Goal: Information Seeking & Learning: Learn about a topic

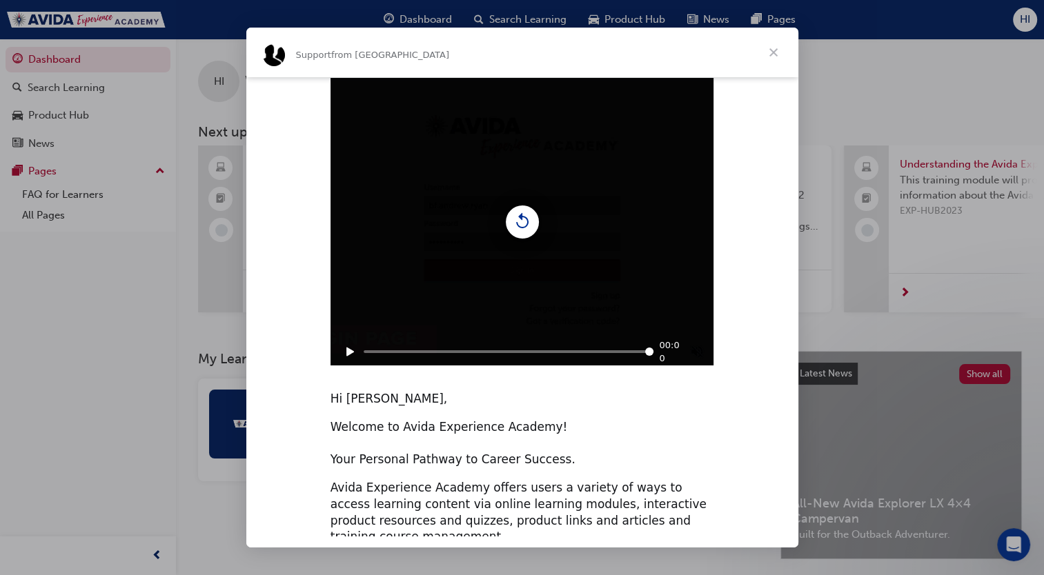
scroll to position [38, 0]
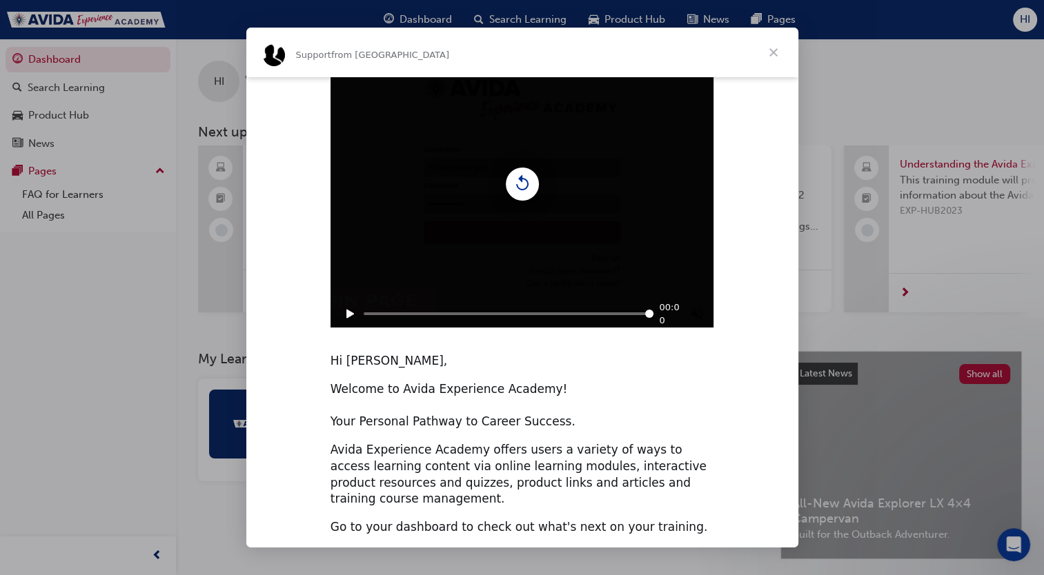
click at [349, 314] on icon "Play" at bounding box center [350, 314] width 8 height 9
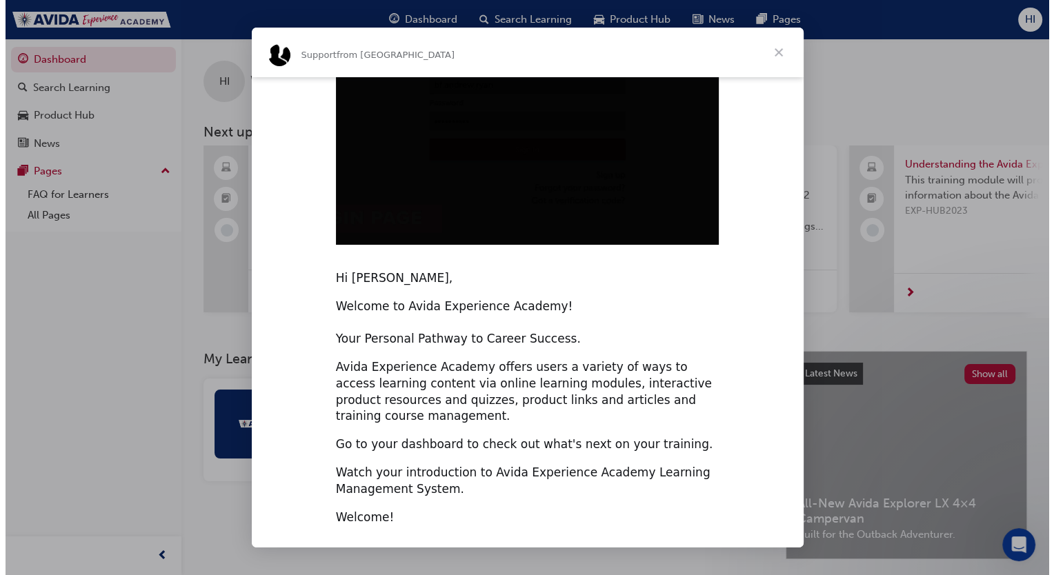
scroll to position [0, 0]
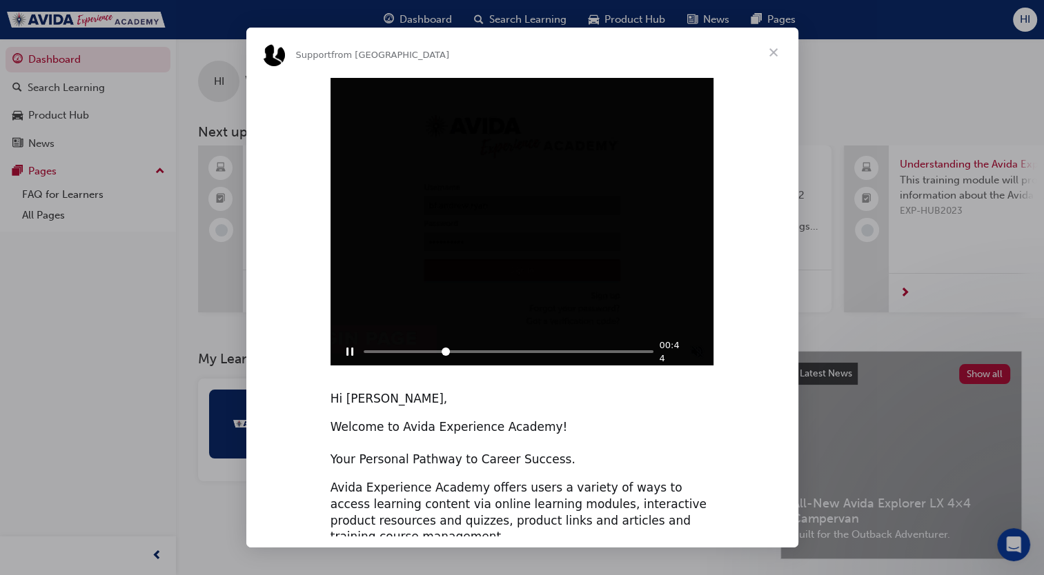
click at [698, 354] on div "Play sound" at bounding box center [697, 351] width 15 height 15
type input "3357244"
click at [974, 70] on div "Intercom messenger" at bounding box center [522, 287] width 1044 height 575
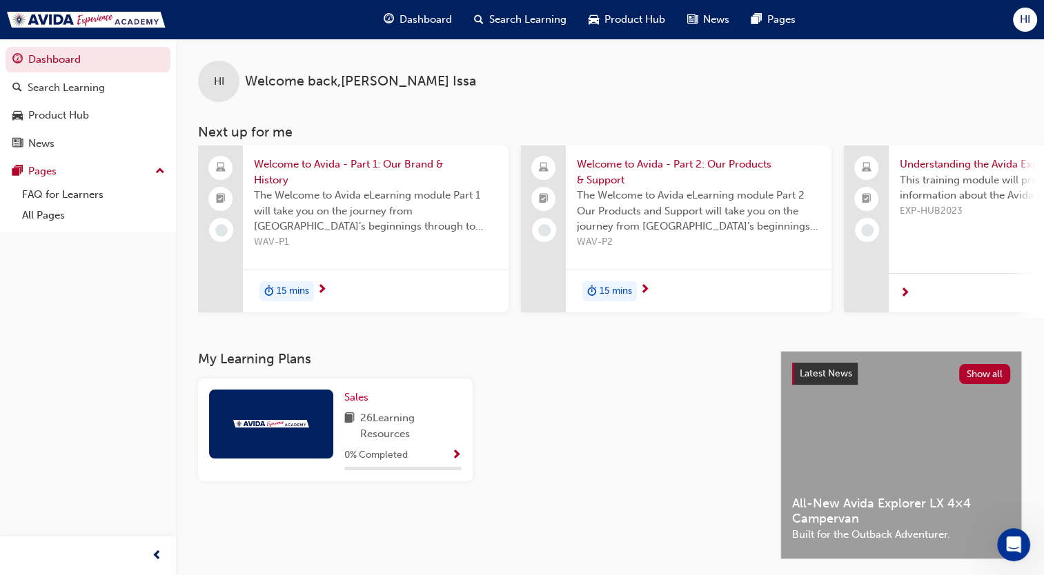
click at [317, 161] on span "Welcome to Avida - Part 1: Our Brand & History" at bounding box center [376, 172] width 244 height 31
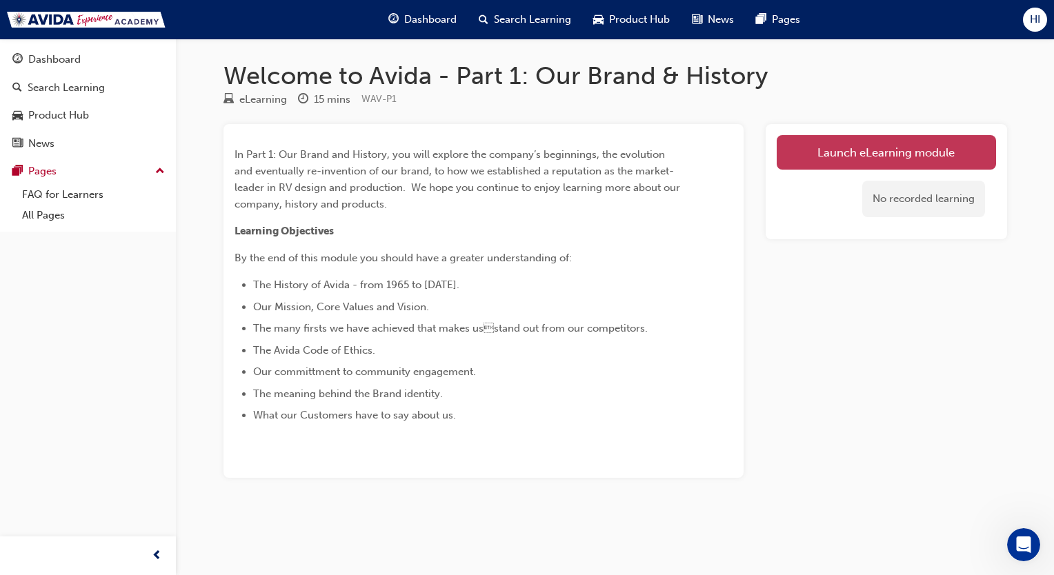
click at [875, 159] on link "Launch eLearning module" at bounding box center [886, 152] width 219 height 34
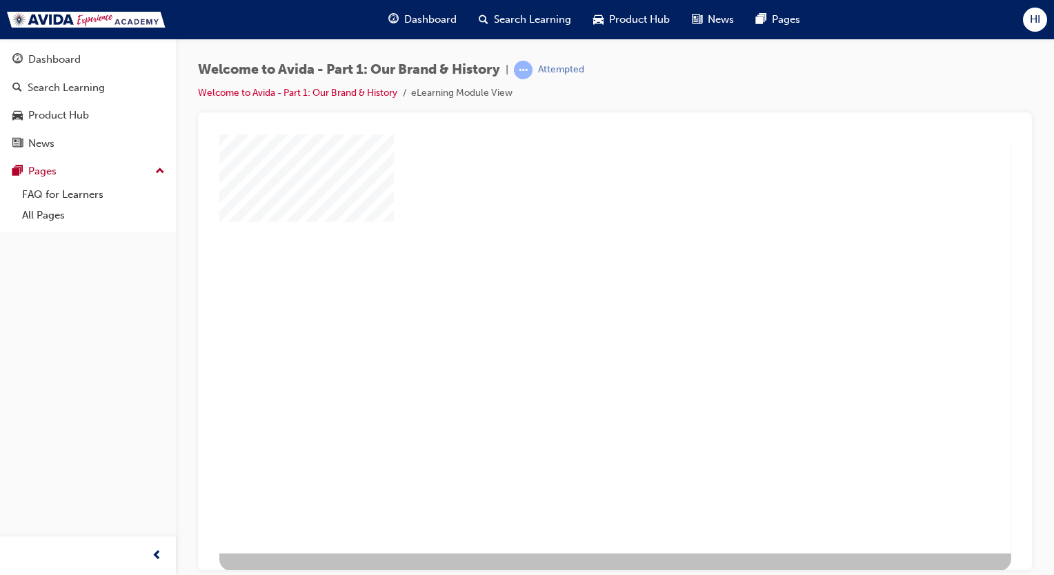
click at [582, 310] on div "play" at bounding box center [582, 310] width 0 height 0
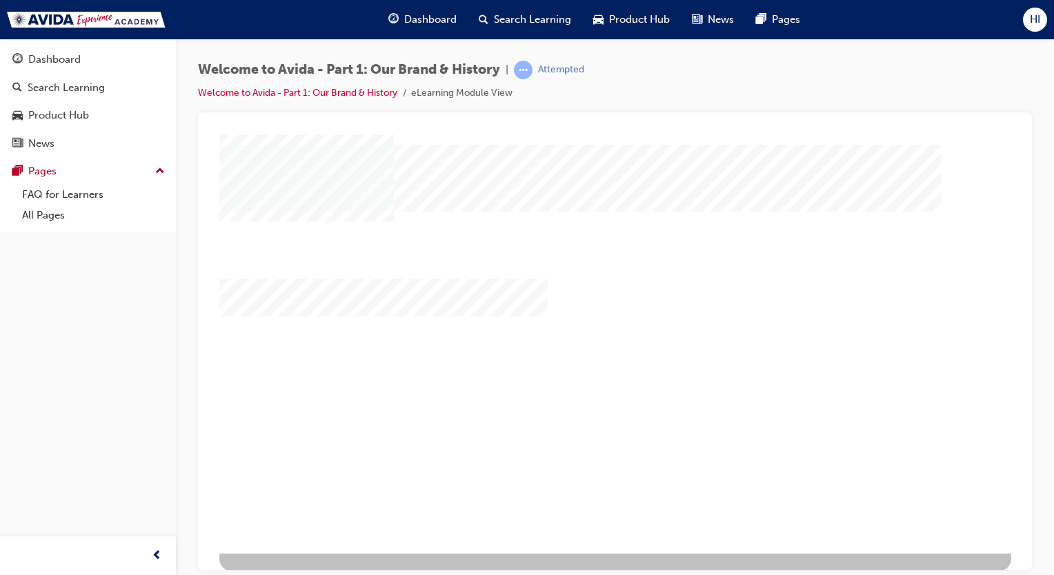
click at [880, 253] on div "multistate" at bounding box center [615, 343] width 792 height 419
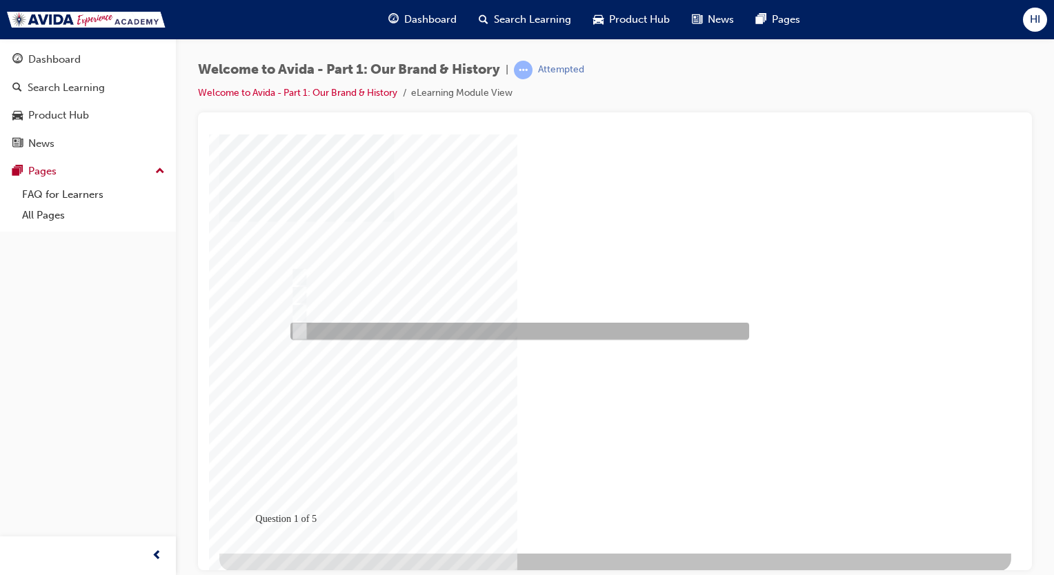
radio input "true"
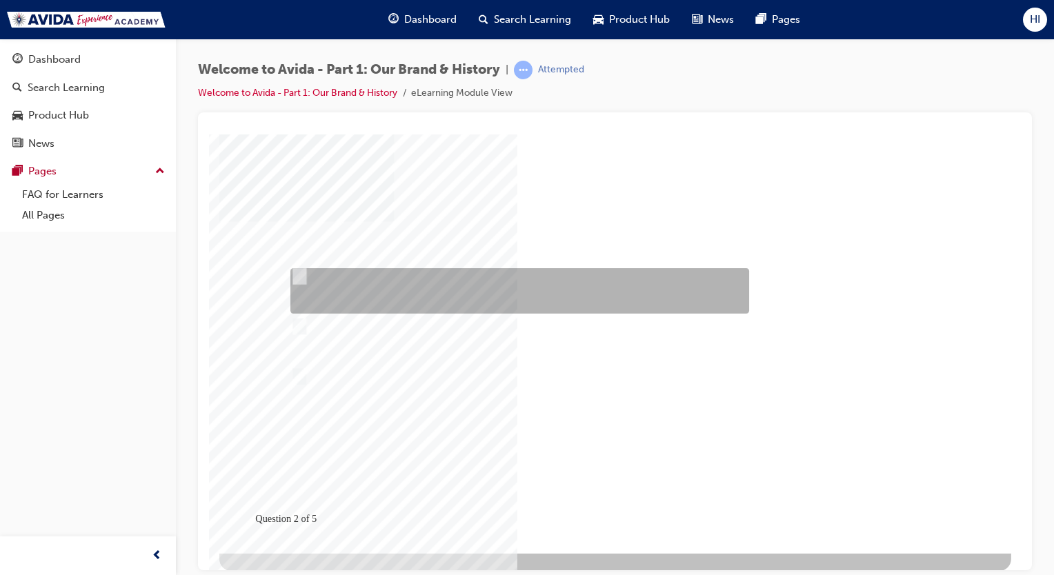
radio input "true"
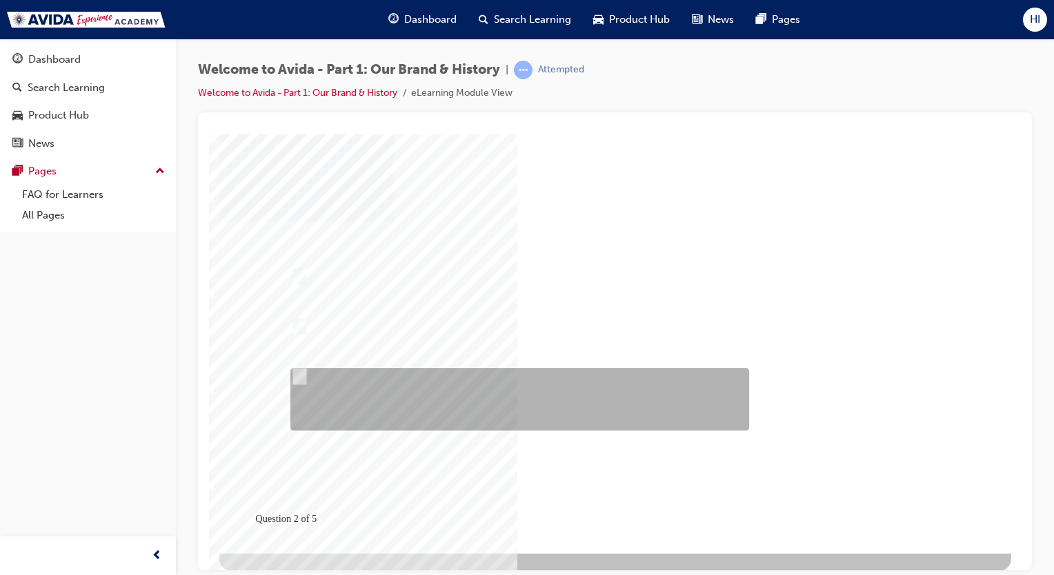
radio input "true"
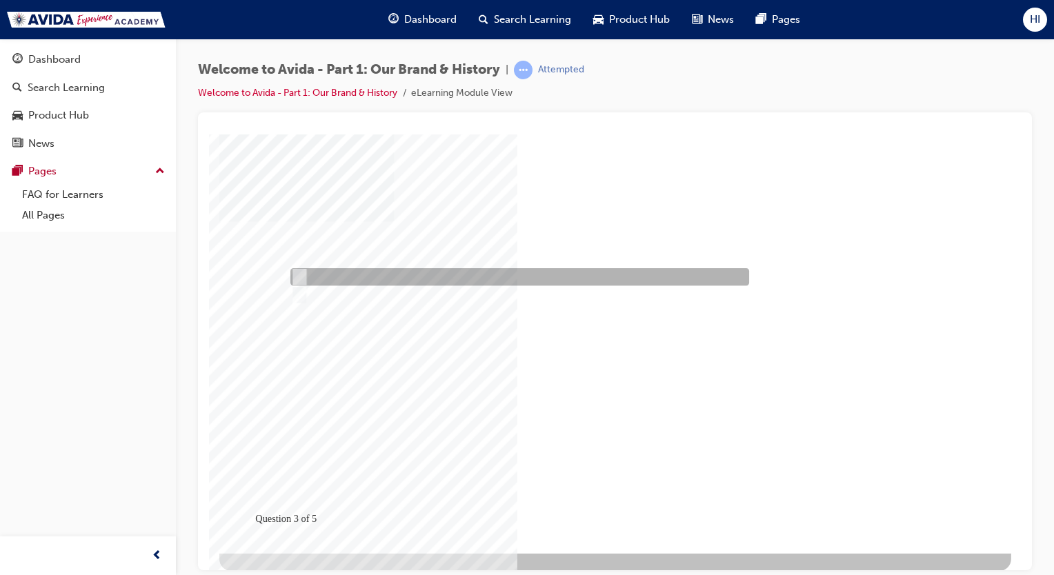
radio input "true"
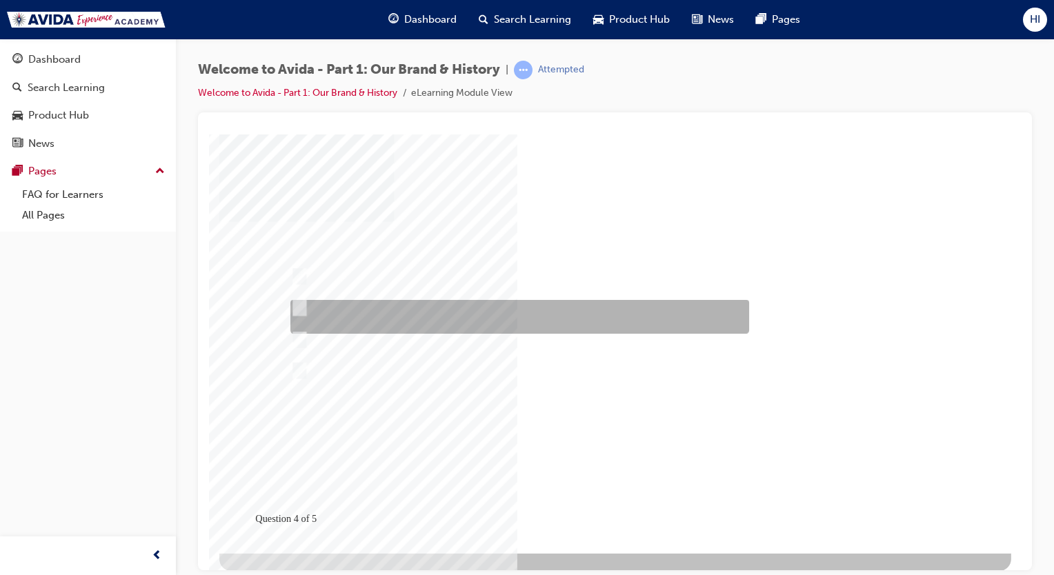
radio input "true"
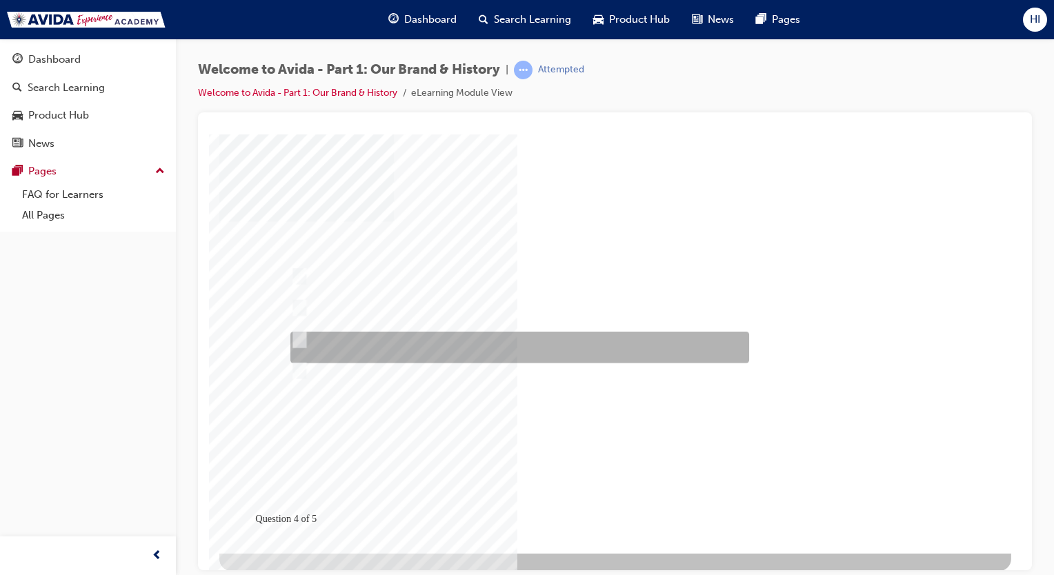
radio input "true"
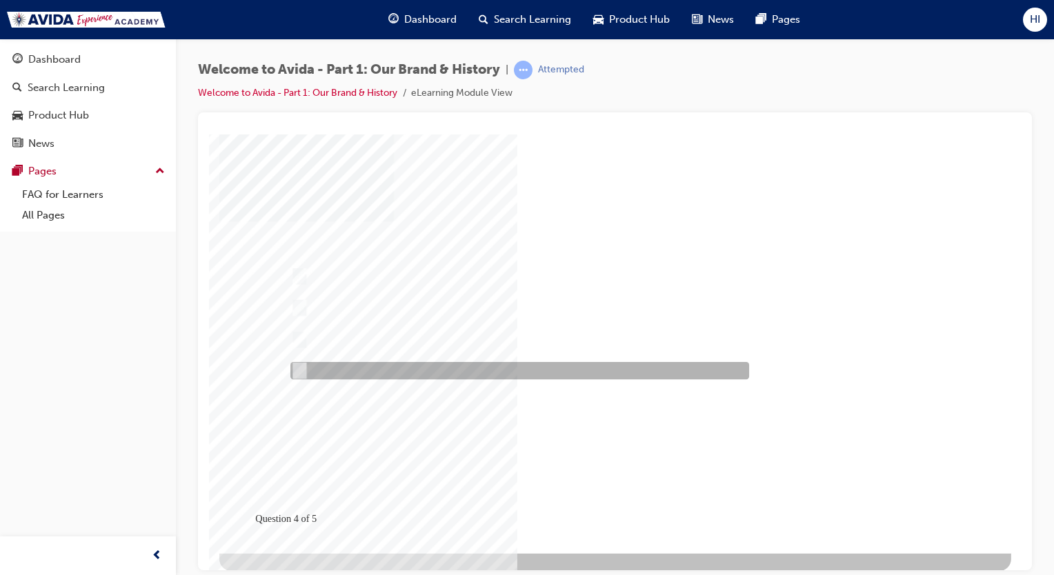
radio input "true"
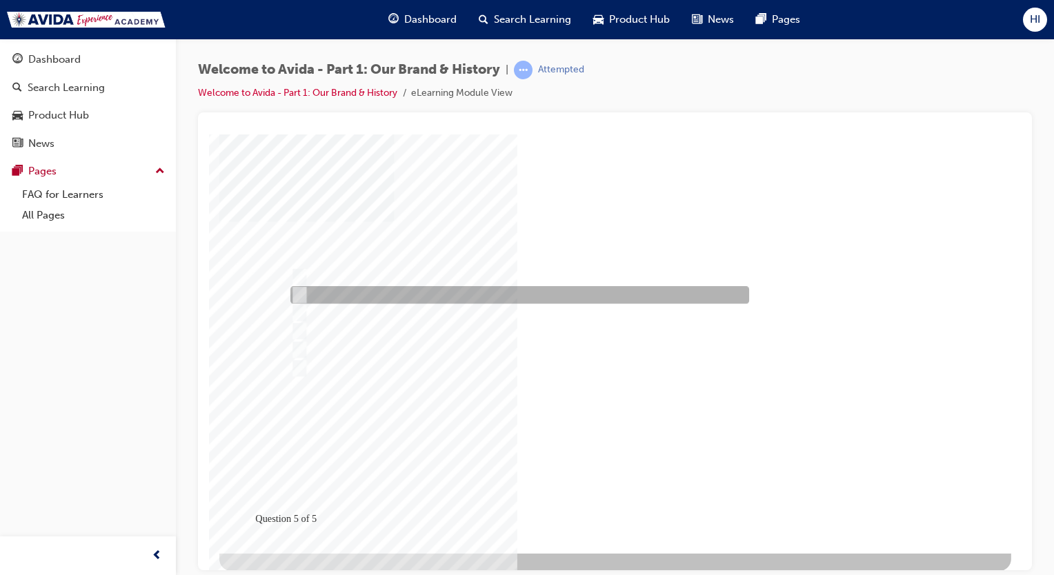
checkbox input "true"
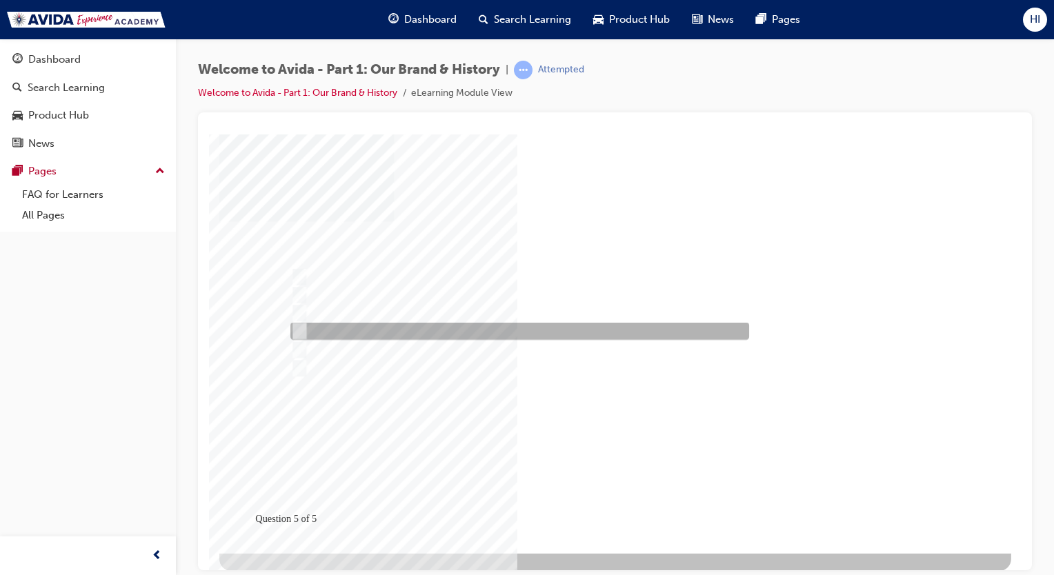
checkbox input "true"
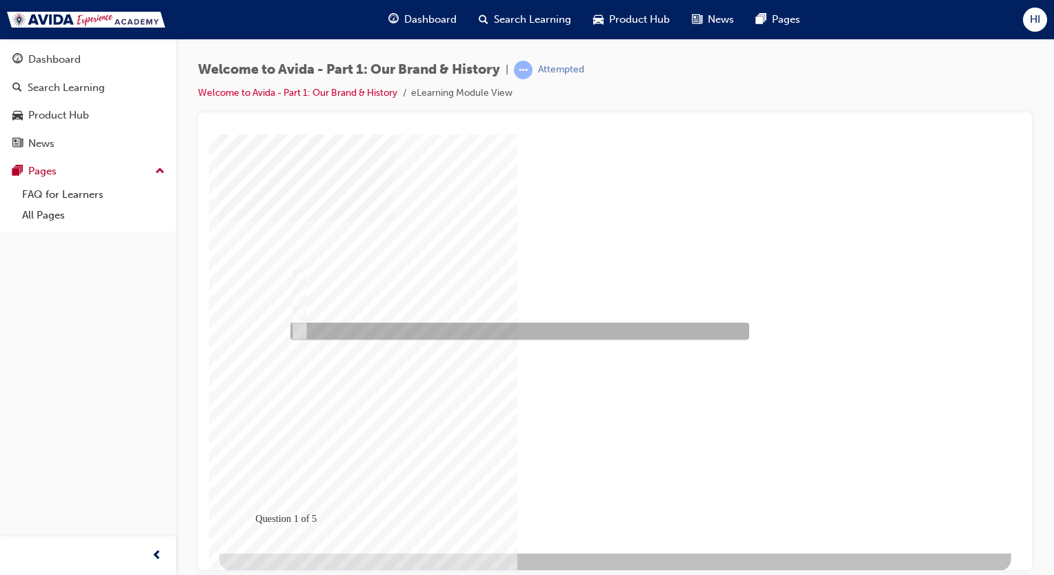
radio input "true"
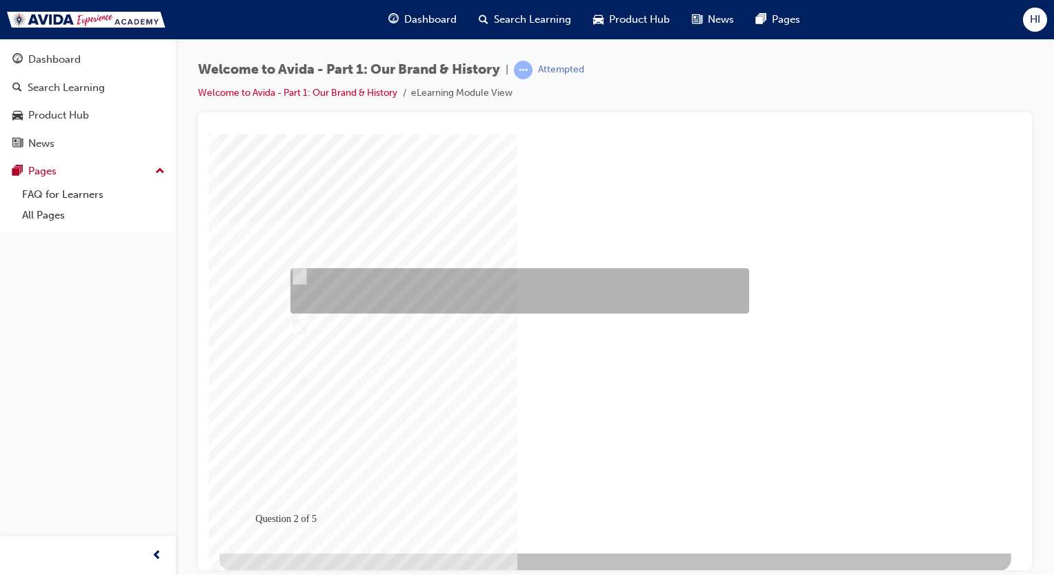
radio input "true"
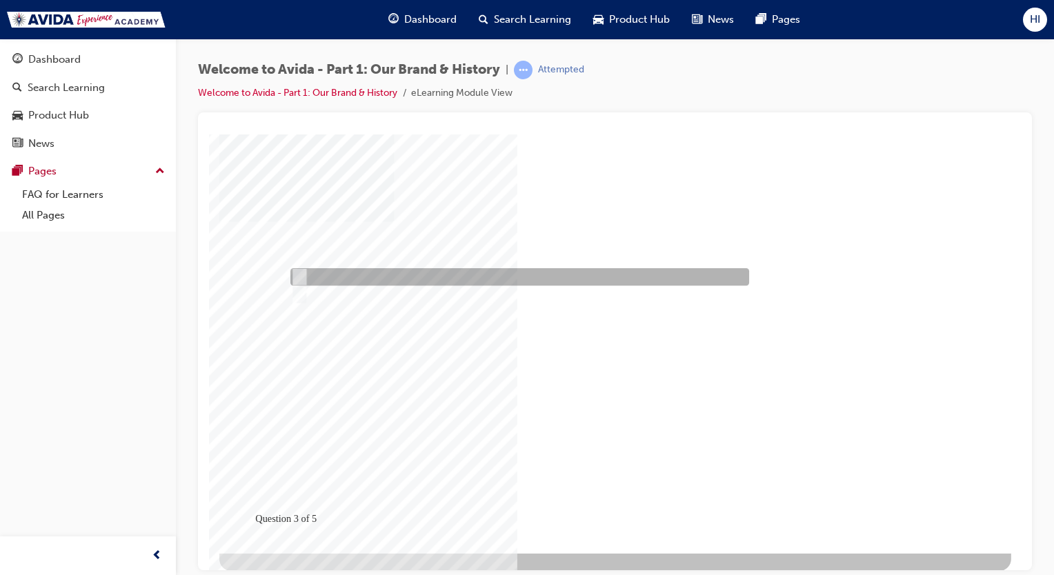
radio input "true"
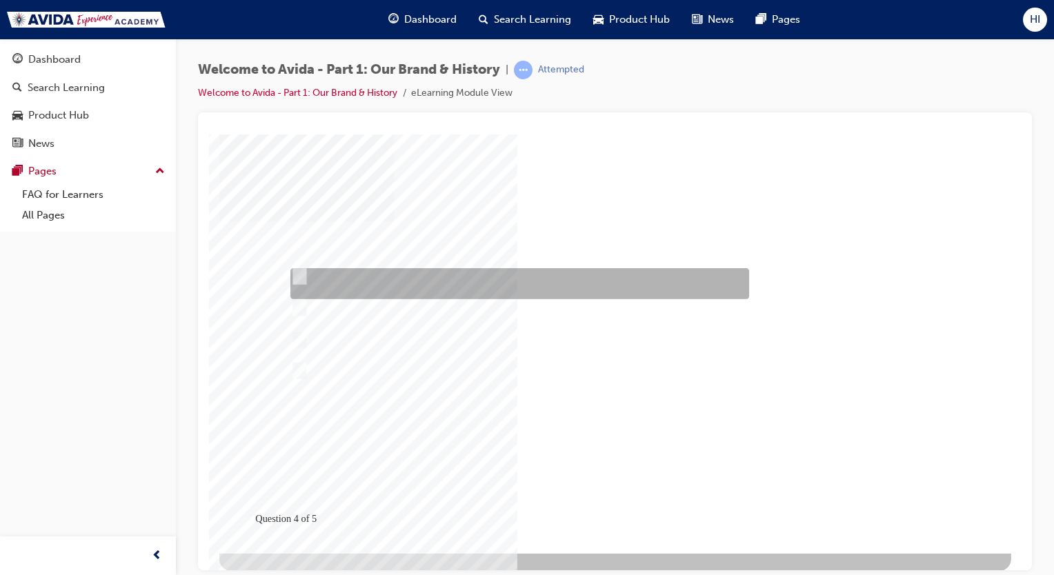
radio input "true"
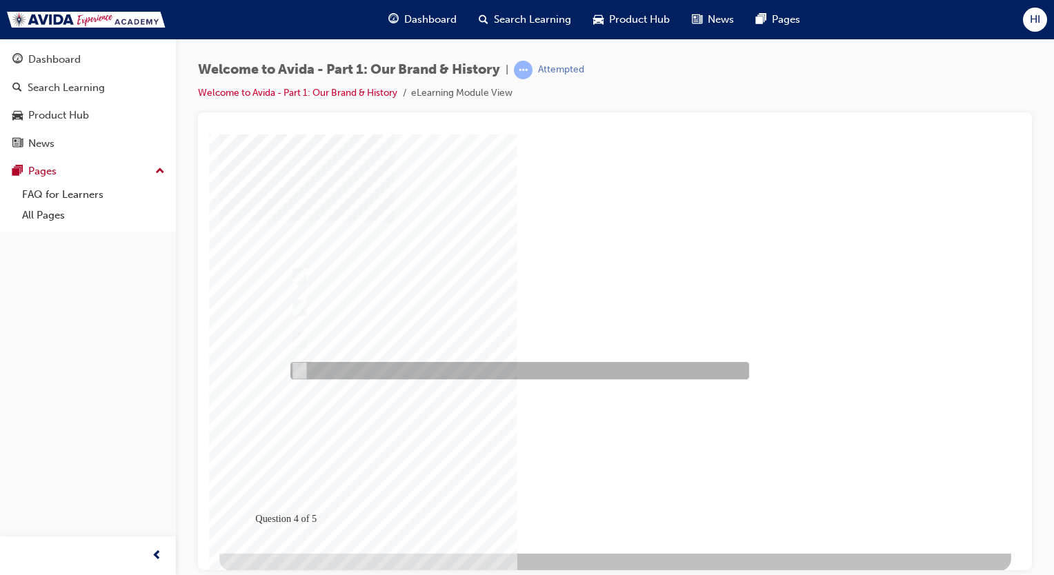
radio input "true"
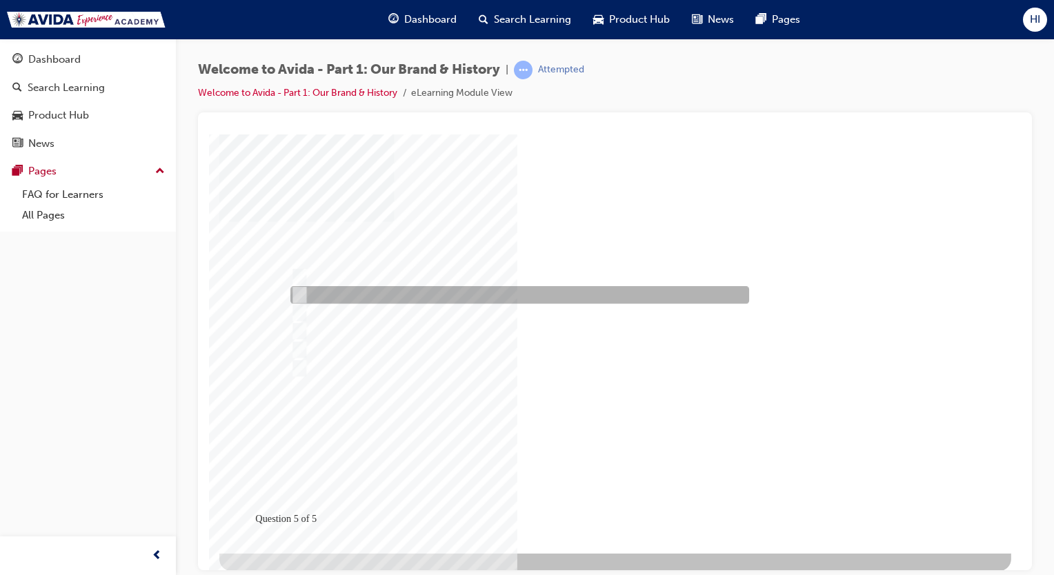
checkbox input "true"
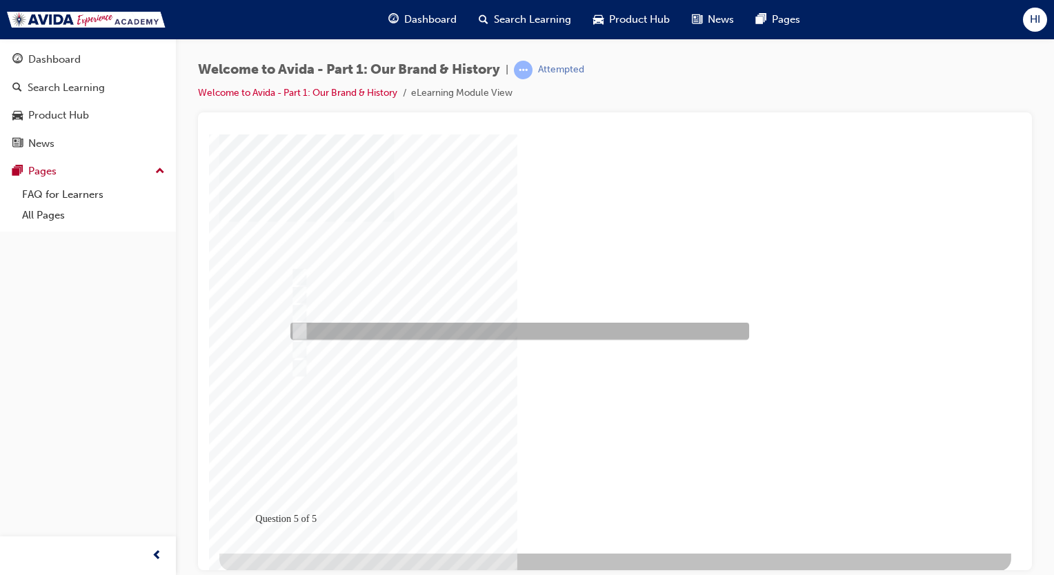
checkbox input "true"
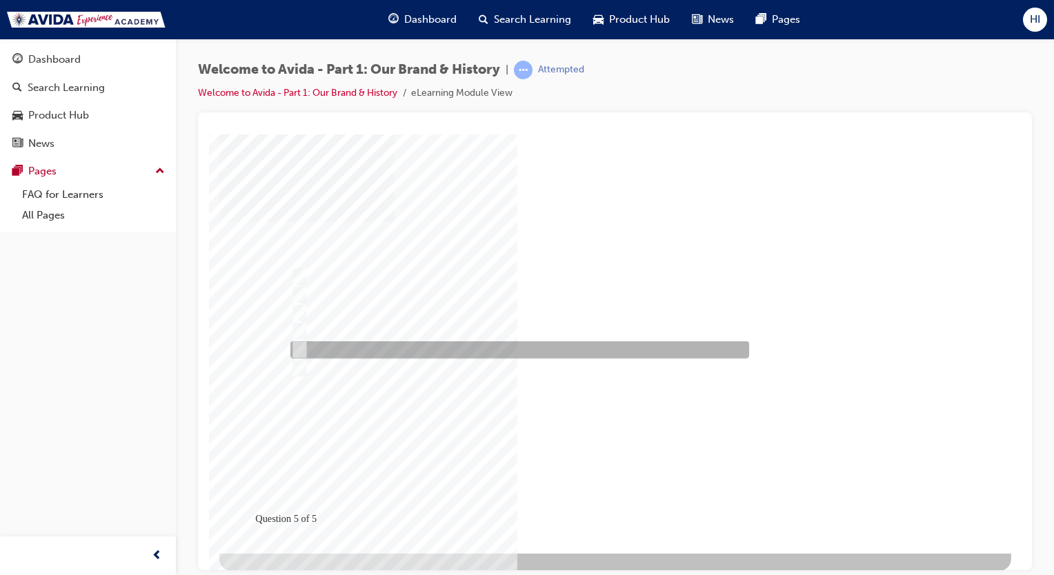
checkbox input "true"
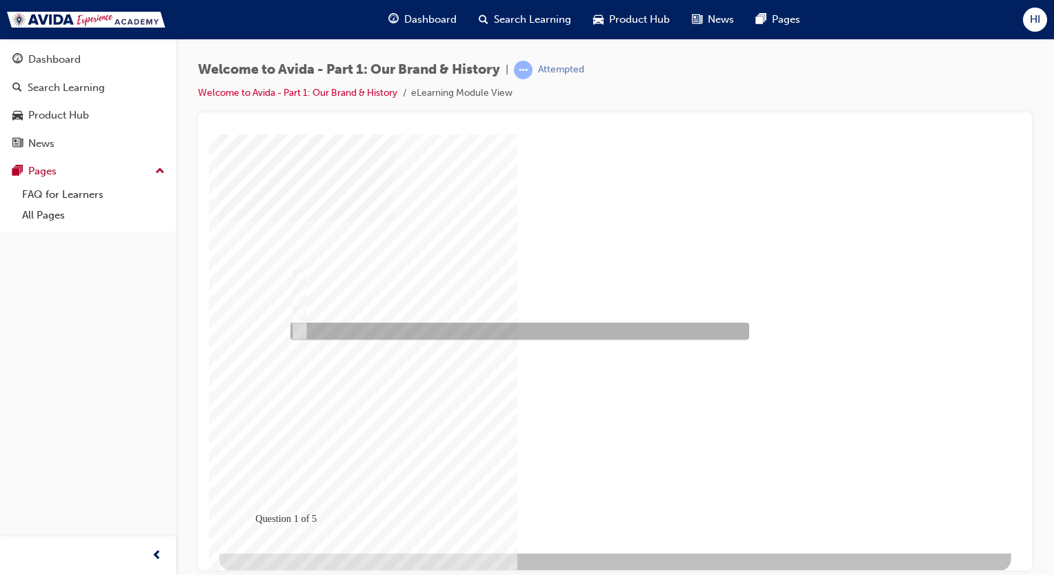
radio input "true"
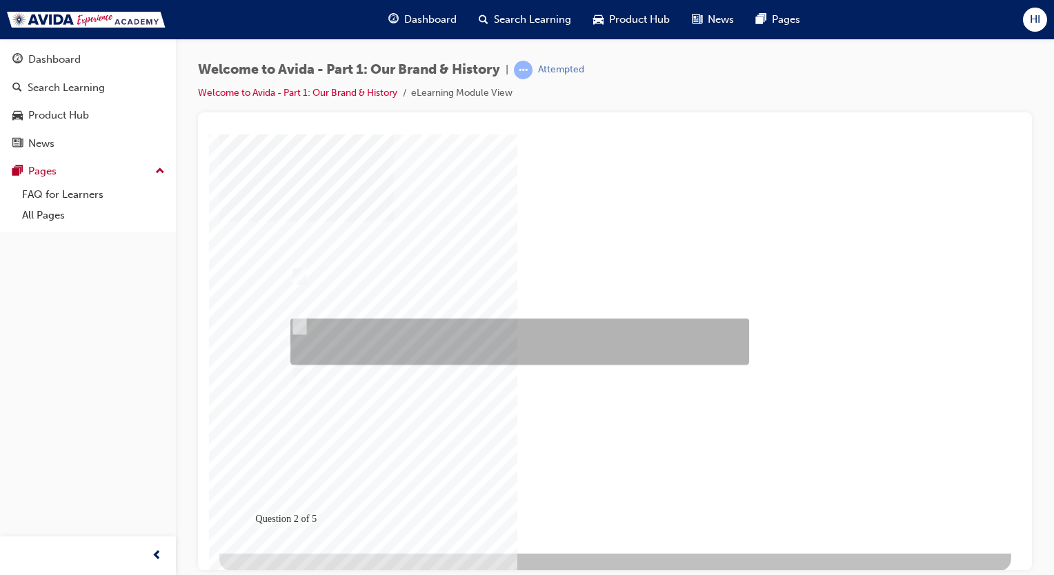
radio input "true"
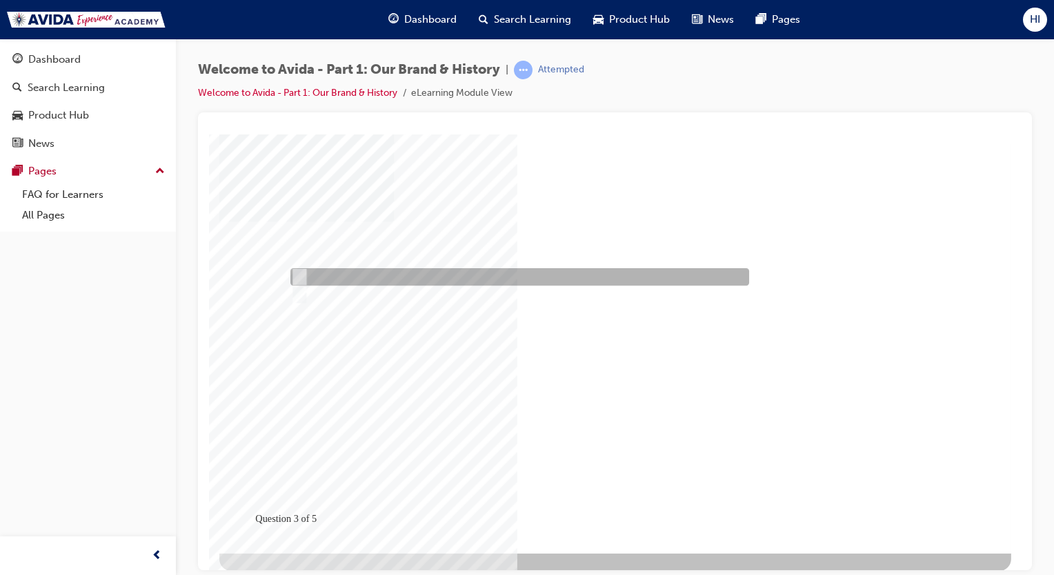
radio input "true"
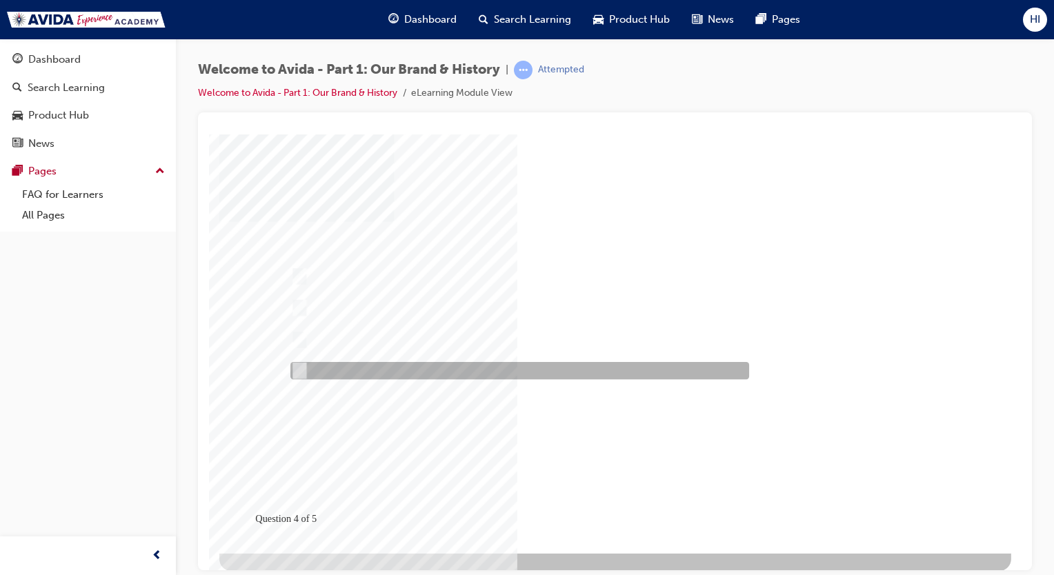
radio input "true"
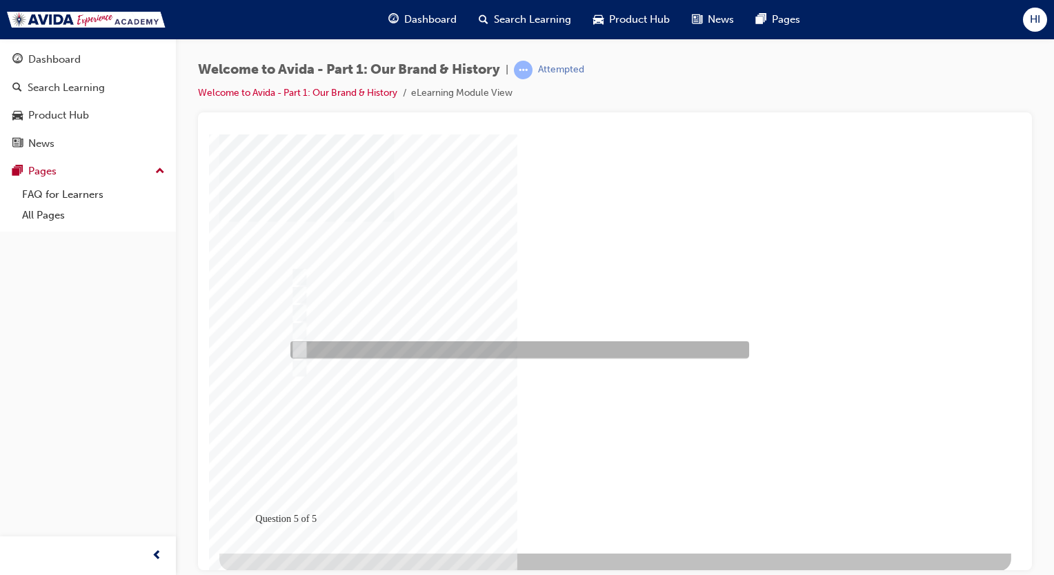
checkbox input "true"
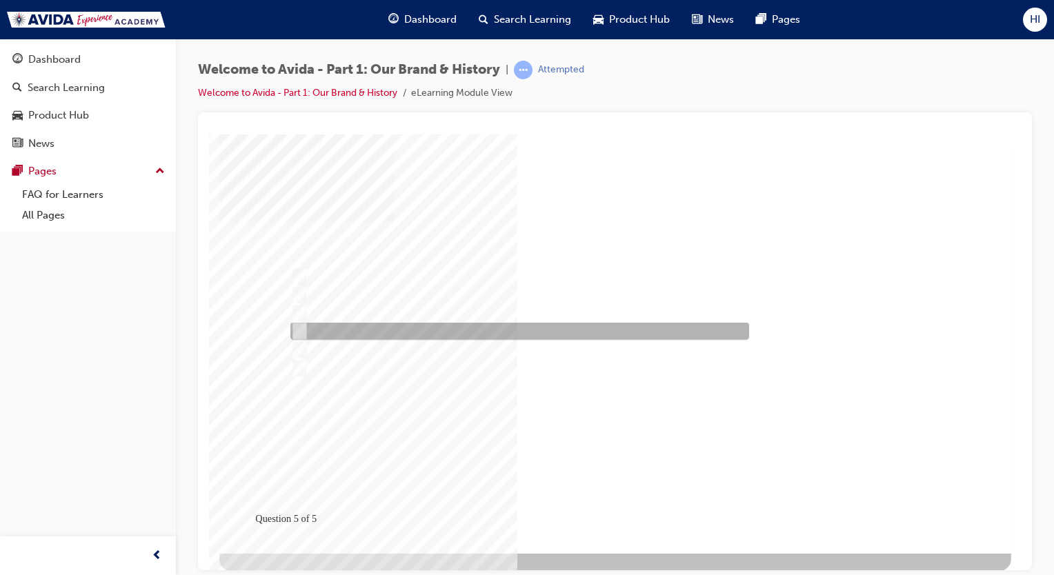
checkbox input "true"
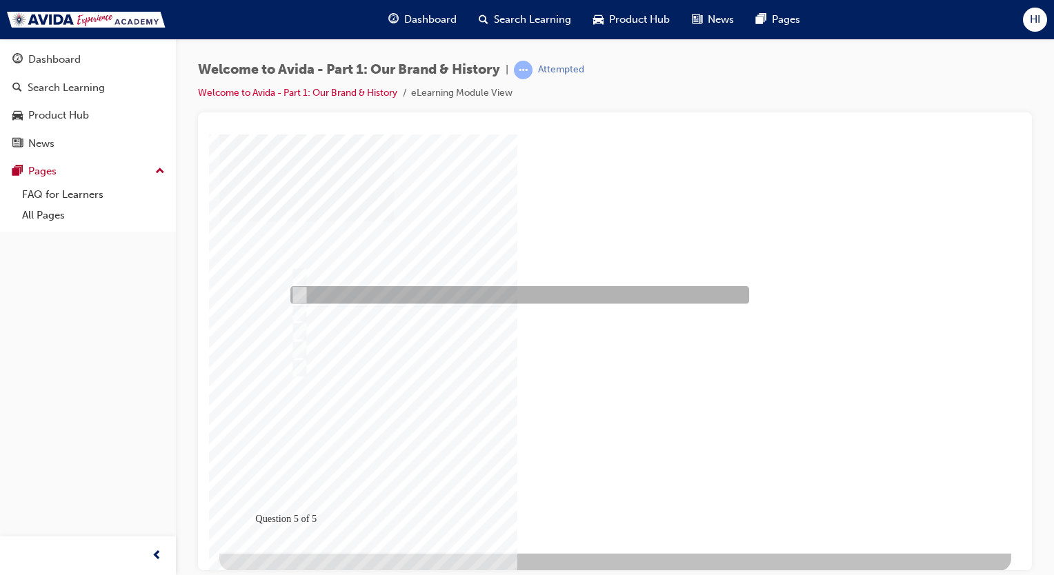
checkbox input "true"
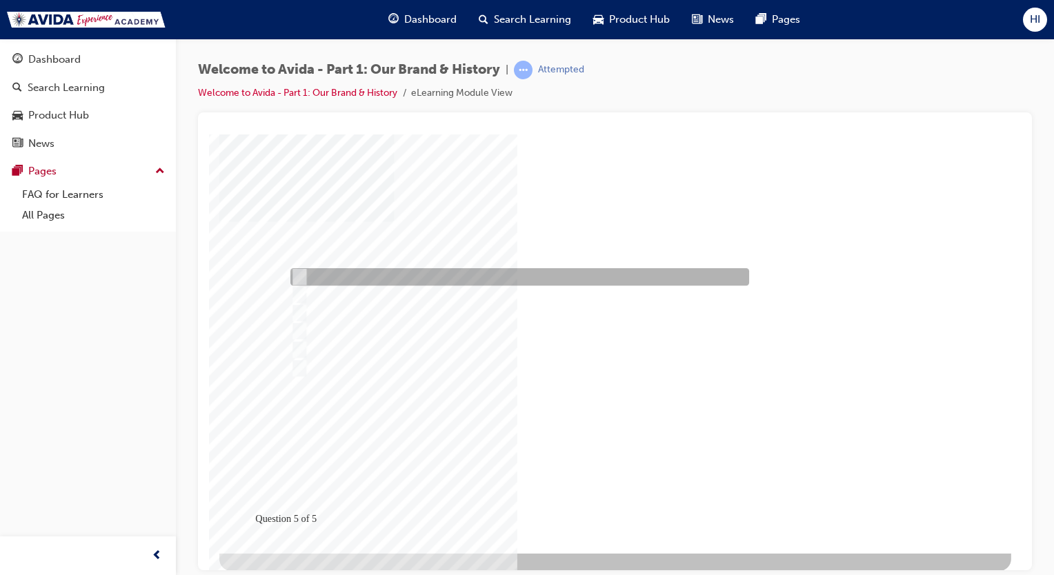
checkbox input "true"
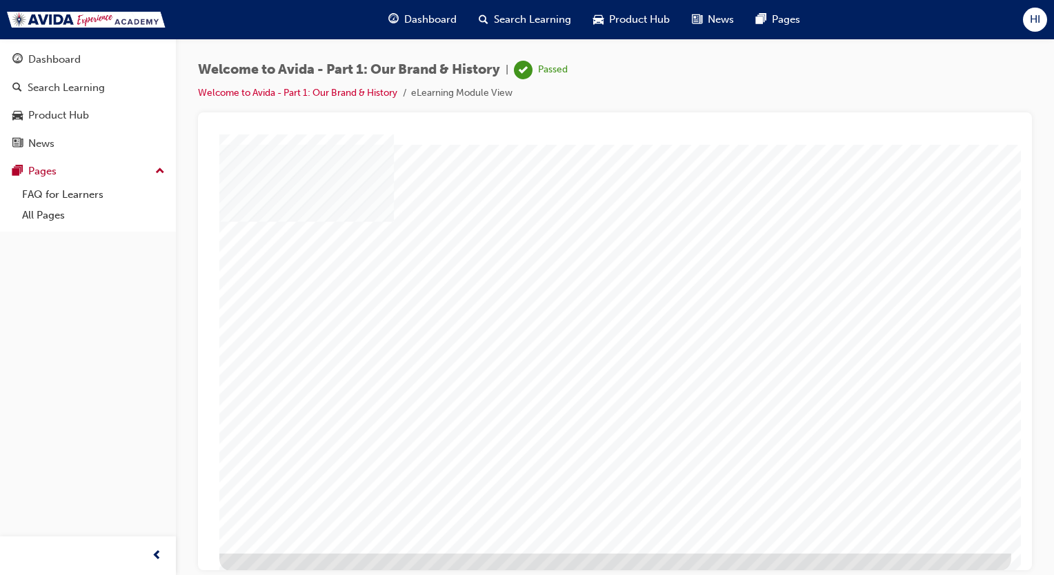
click at [34, 114] on div "Product Hub" at bounding box center [58, 116] width 61 height 16
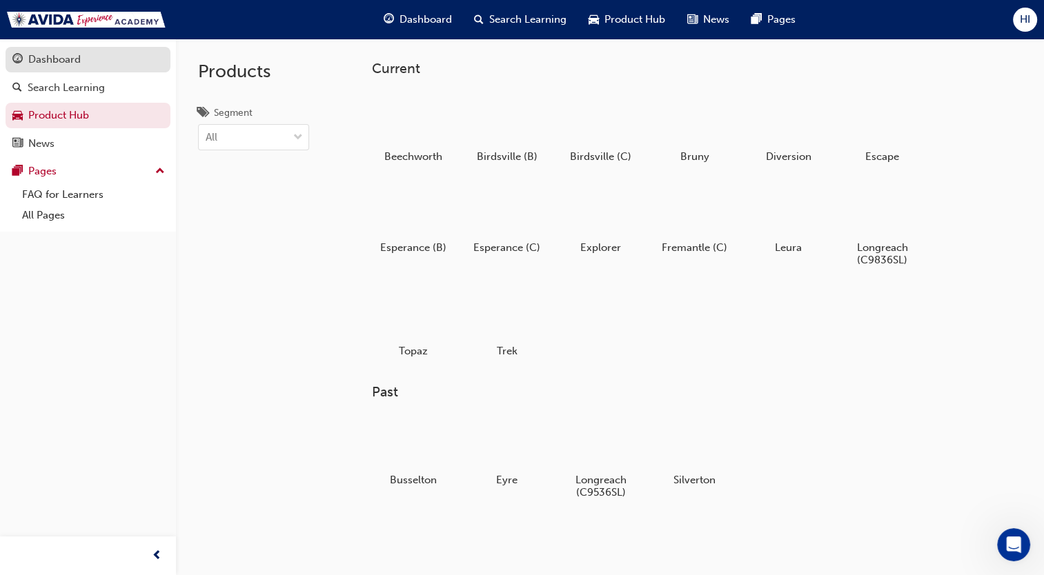
click at [31, 59] on div "Dashboard" at bounding box center [54, 60] width 52 height 16
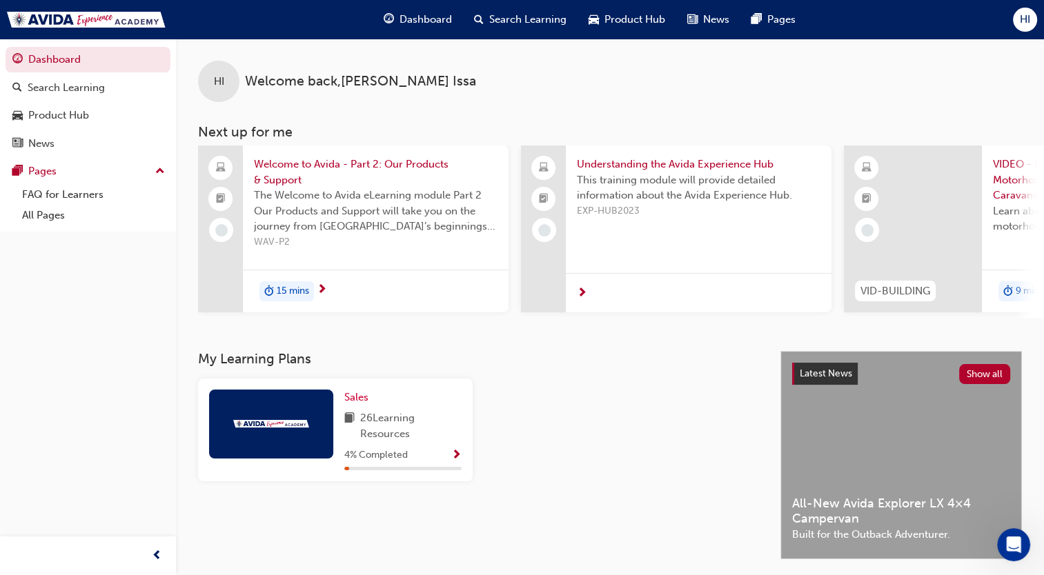
click at [302, 160] on span "Welcome to Avida - Part 2: Our Products & Support" at bounding box center [376, 172] width 244 height 31
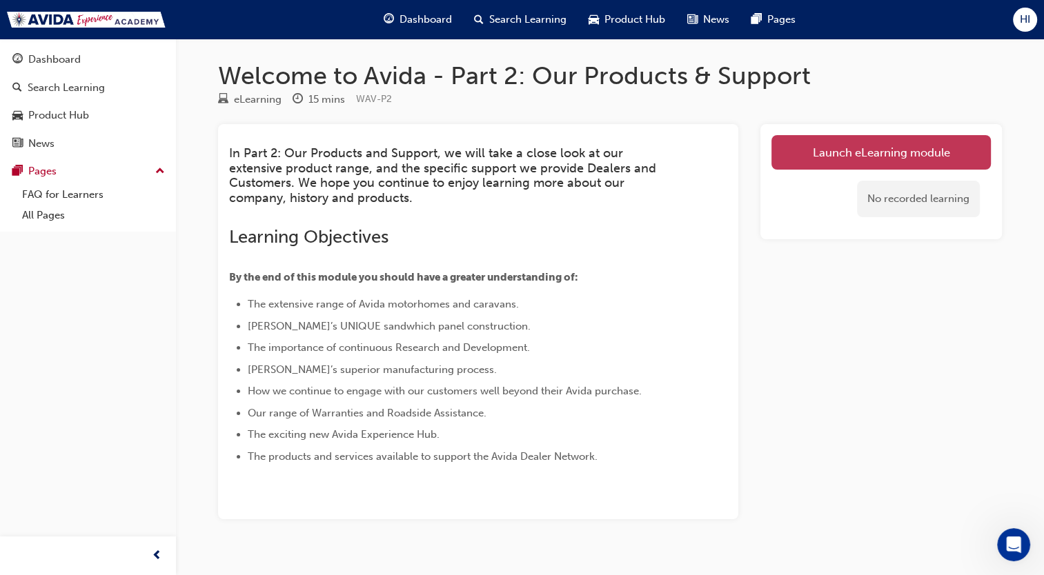
click at [856, 154] on link "Launch eLearning module" at bounding box center [880, 152] width 219 height 34
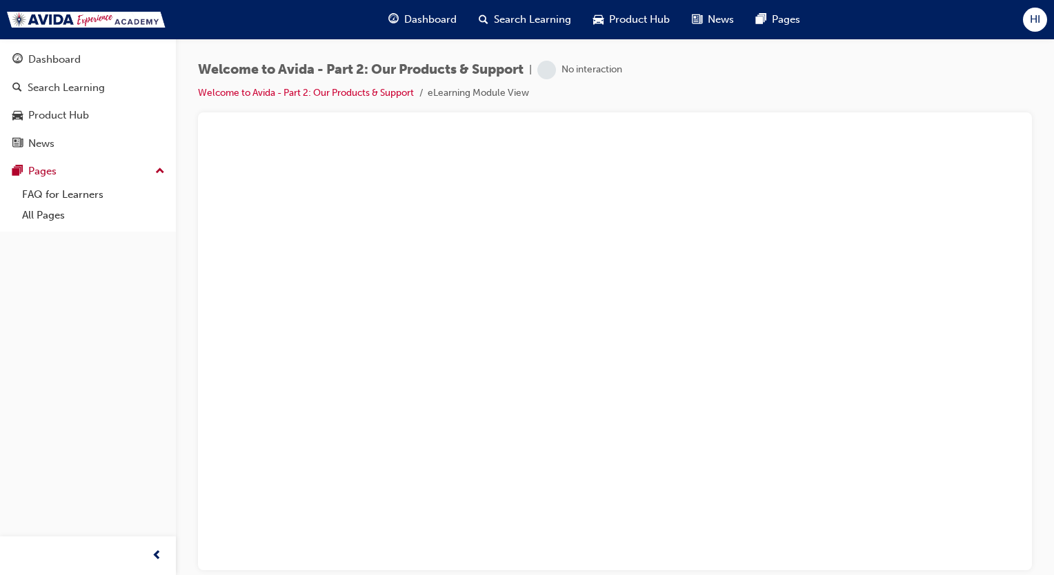
click at [374, 86] on li "Welcome to Avida - Part 2: Our Products & Support" at bounding box center [313, 94] width 230 height 16
click at [374, 90] on link "Welcome to Avida - Part 2: Our Products & Support" at bounding box center [306, 93] width 216 height 12
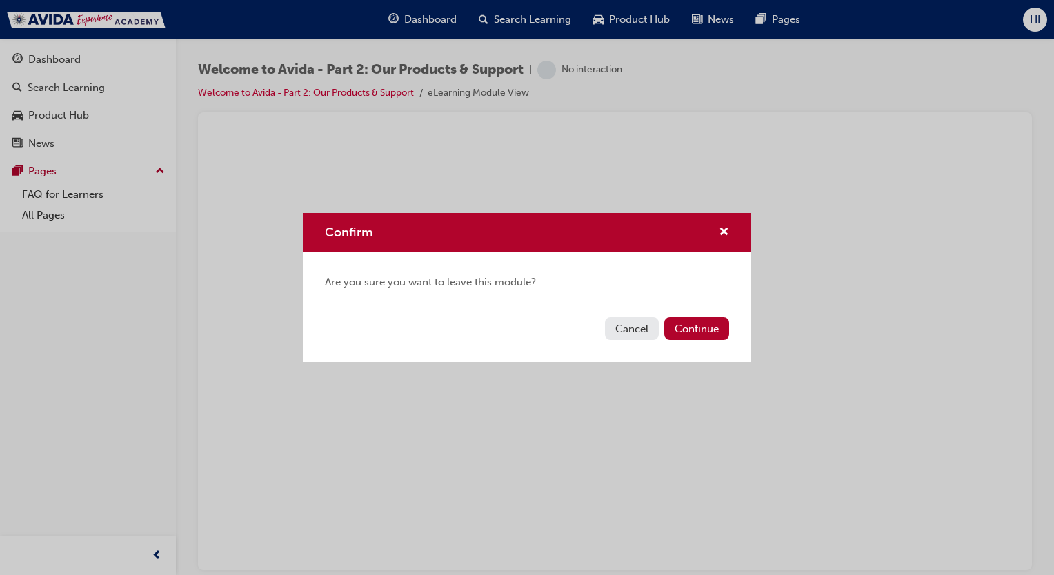
click at [640, 324] on button "Cancel" at bounding box center [632, 328] width 54 height 23
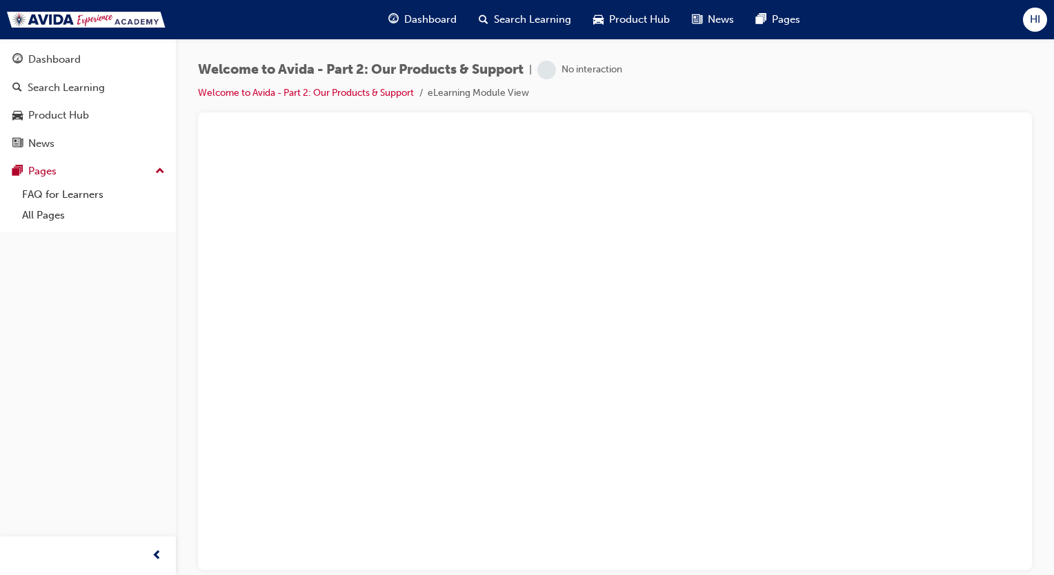
click at [451, 69] on span "Welcome to Avida - Part 2: Our Products & Support" at bounding box center [361, 70] width 326 height 16
click at [33, 66] on div "Dashboard" at bounding box center [54, 60] width 52 height 16
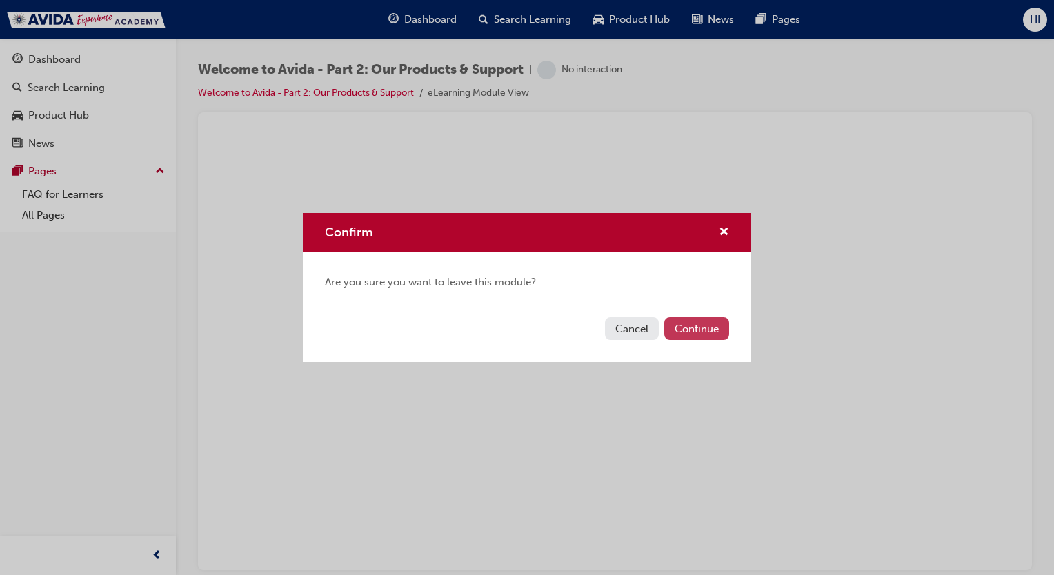
click at [701, 327] on button "Continue" at bounding box center [696, 328] width 65 height 23
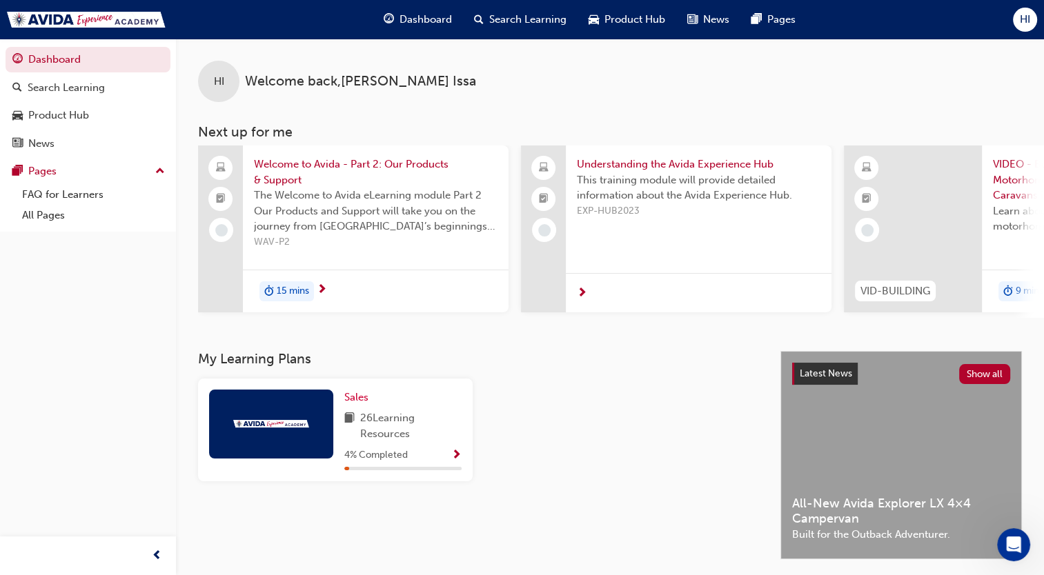
click at [394, 177] on span "Welcome to Avida - Part 2: Our Products & Support" at bounding box center [376, 172] width 244 height 31
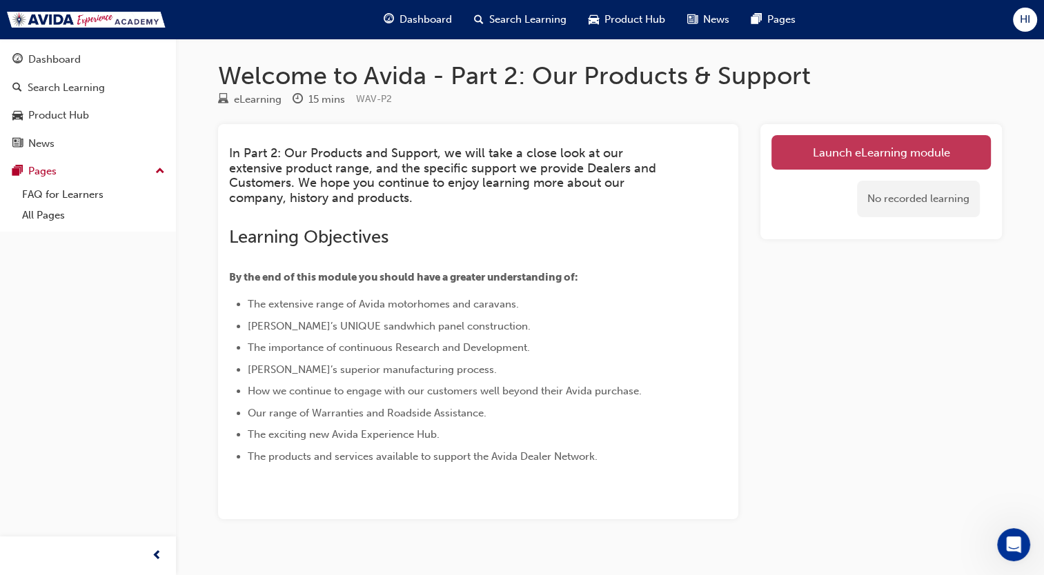
click at [897, 152] on link "Launch eLearning module" at bounding box center [880, 152] width 219 height 34
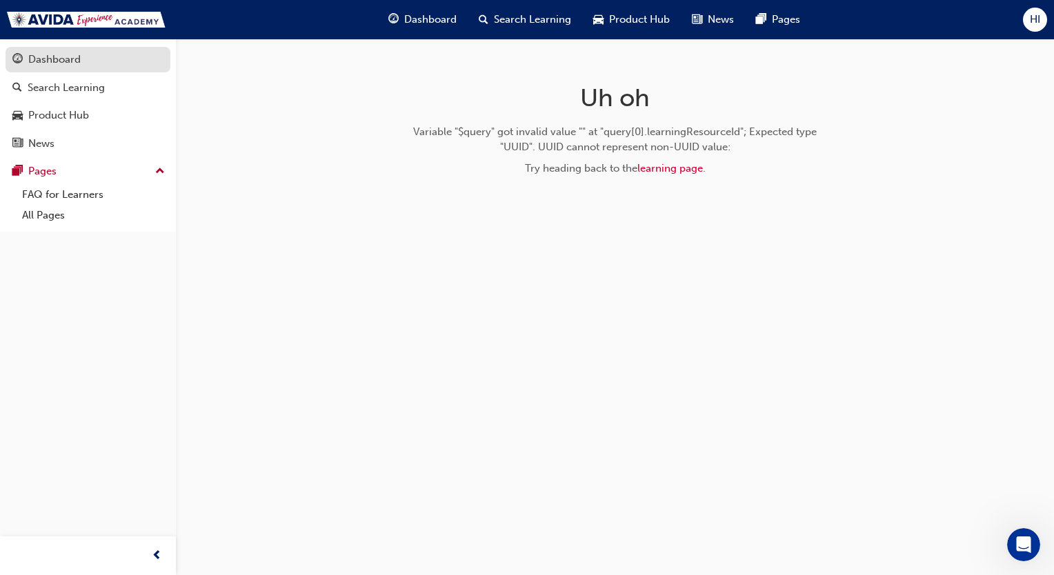
click at [50, 61] on div "Dashboard" at bounding box center [54, 60] width 52 height 16
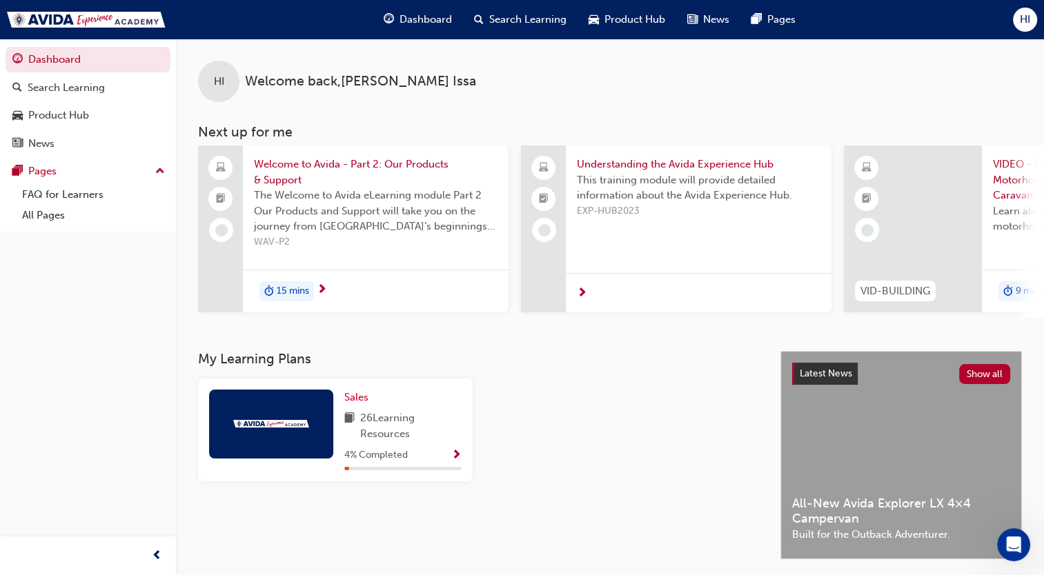
click at [364, 137] on h3 "Next up for me" at bounding box center [610, 132] width 868 height 16
click at [384, 211] on span "The Welcome to Avida eLearning module Part 2 Our Products and Support will take…" at bounding box center [376, 211] width 244 height 47
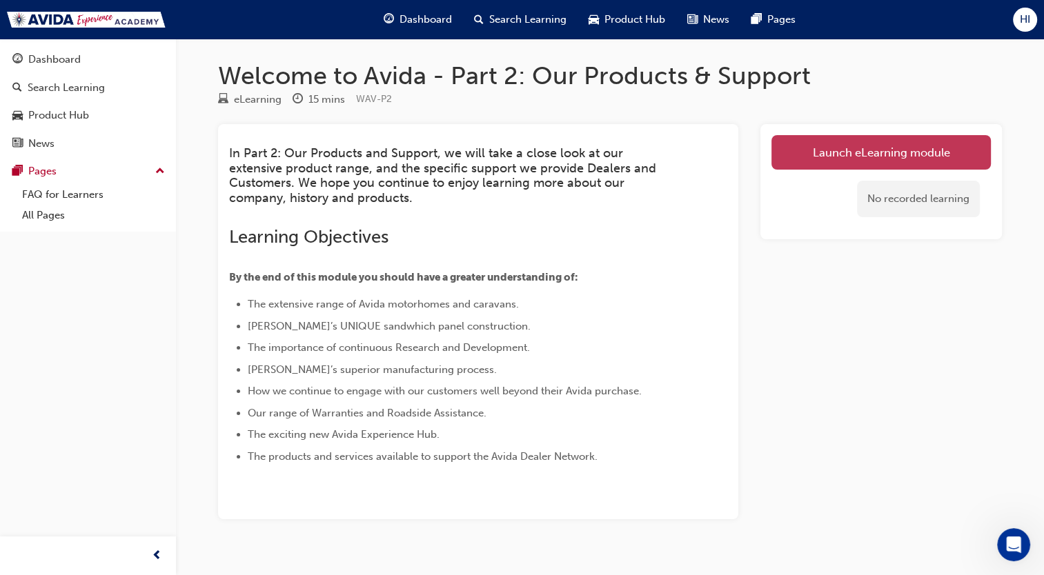
click at [828, 157] on link "Launch eLearning module" at bounding box center [880, 152] width 219 height 34
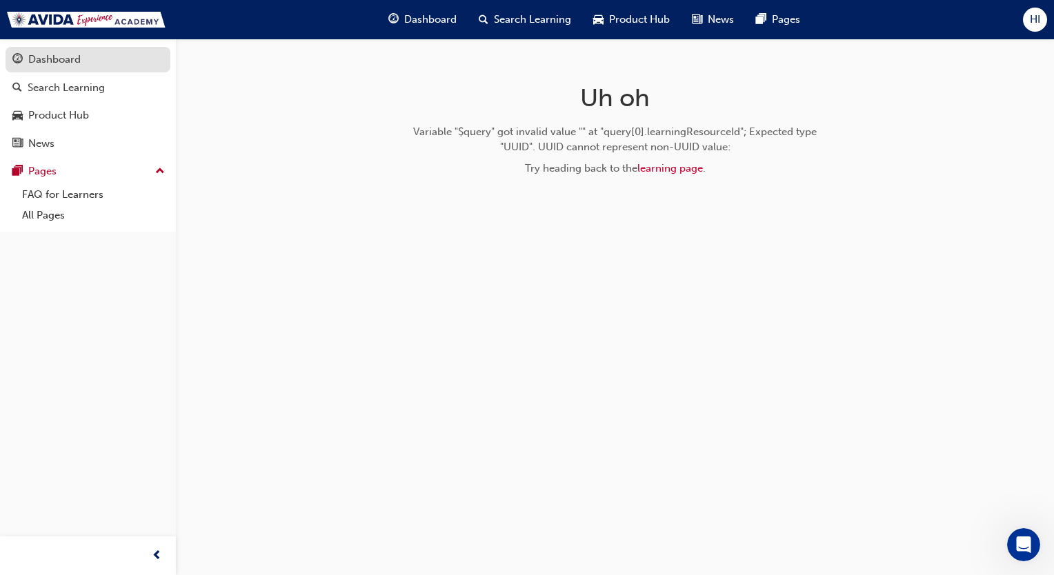
click at [63, 57] on div "Dashboard" at bounding box center [54, 60] width 52 height 16
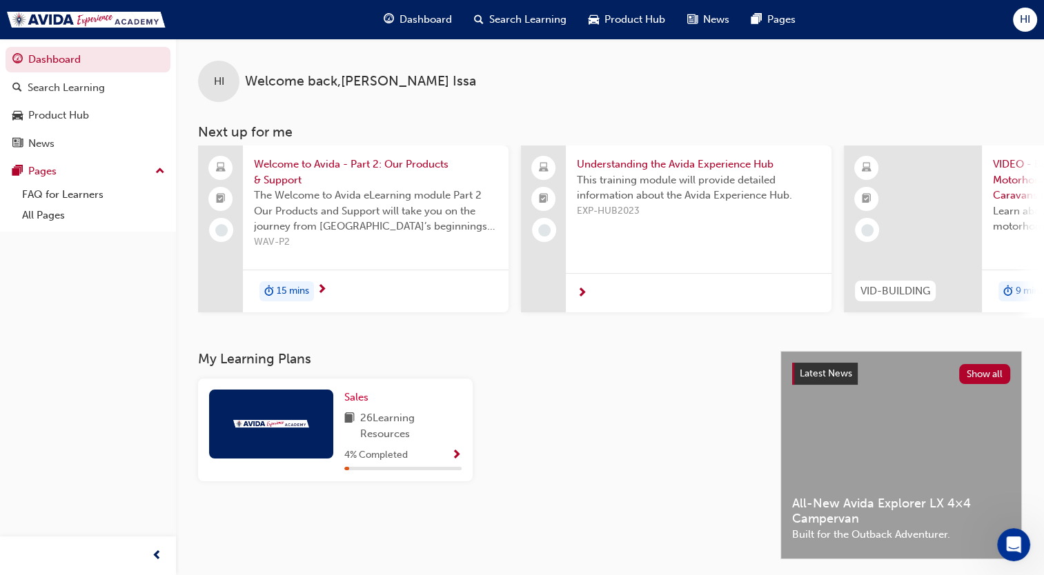
click at [373, 166] on span "Welcome to Avida - Part 2: Our Products & Support" at bounding box center [376, 172] width 244 height 31
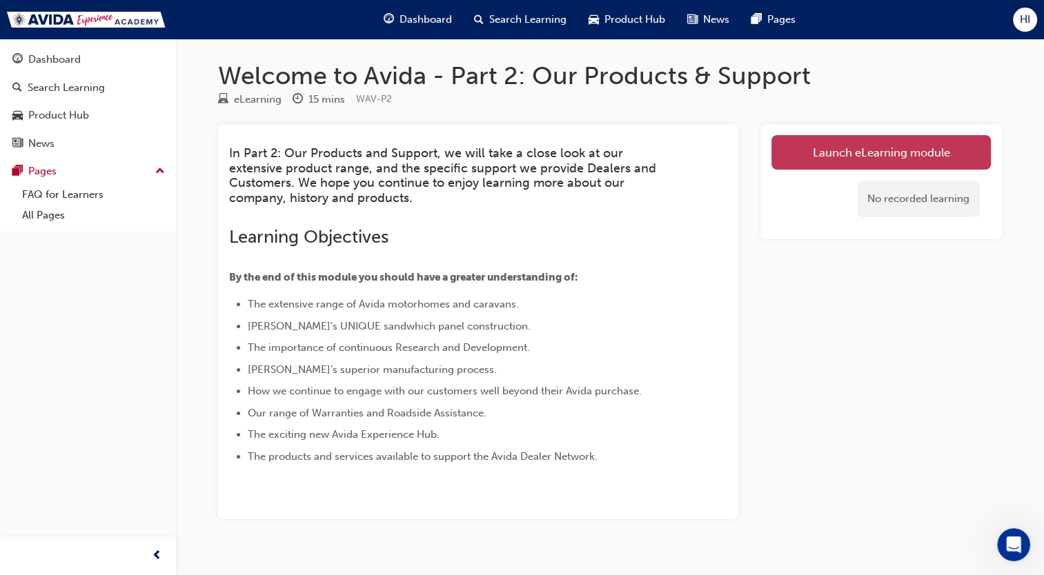
click at [822, 155] on link "Launch eLearning module" at bounding box center [880, 152] width 219 height 34
